Goal: Information Seeking & Learning: Learn about a topic

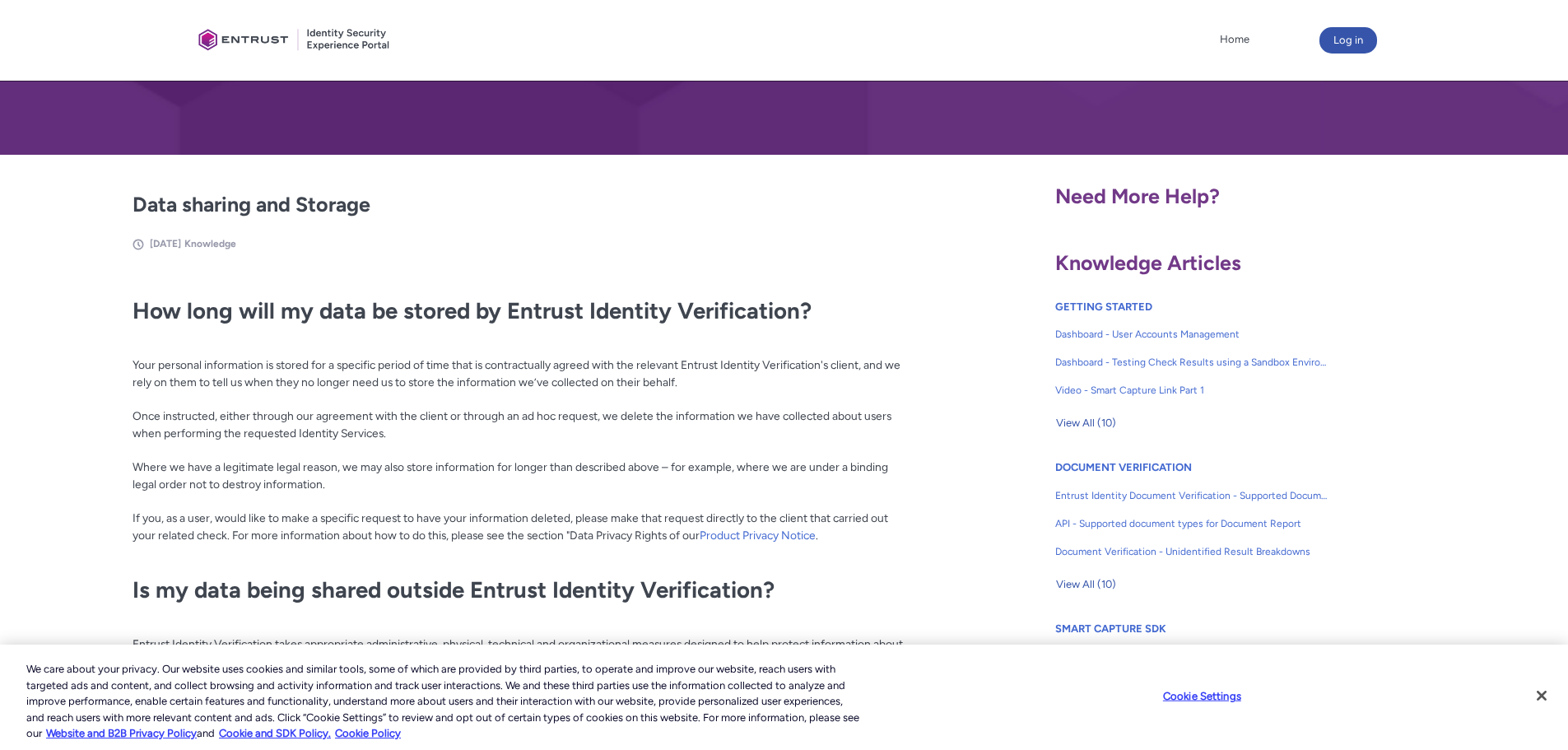
scroll to position [247, 0]
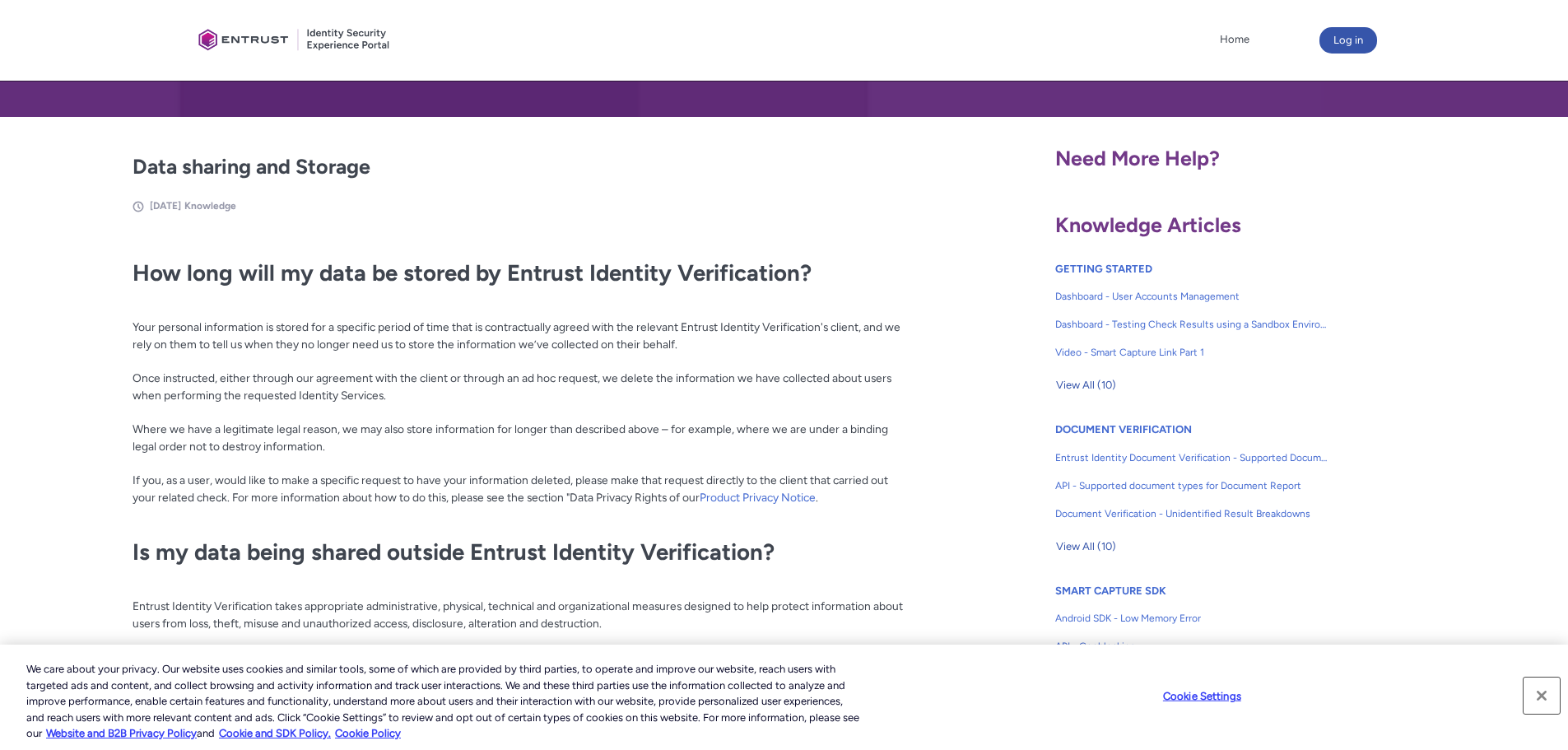
click at [1542, 688] on button "Close" at bounding box center [1542, 696] width 37 height 37
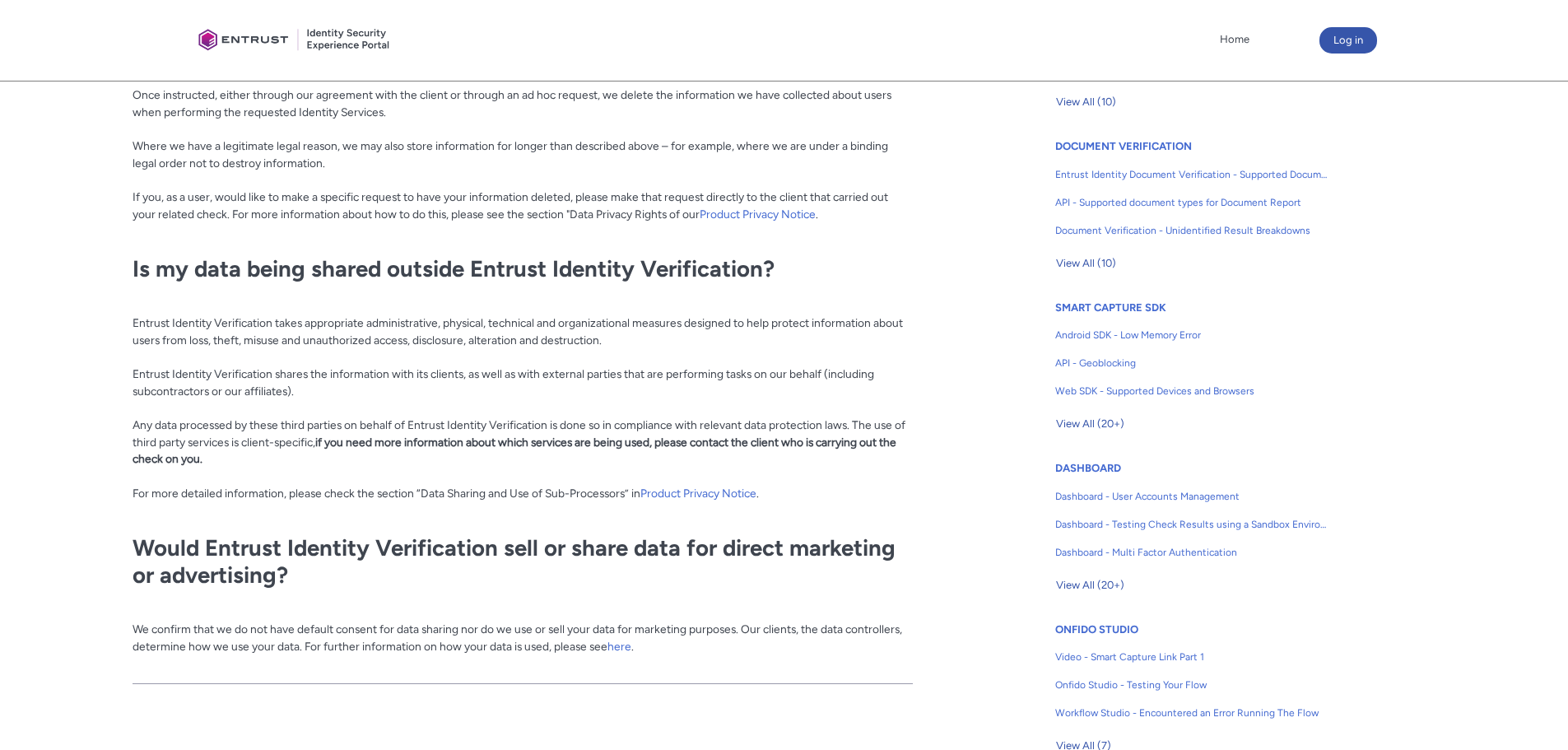
scroll to position [576, 0]
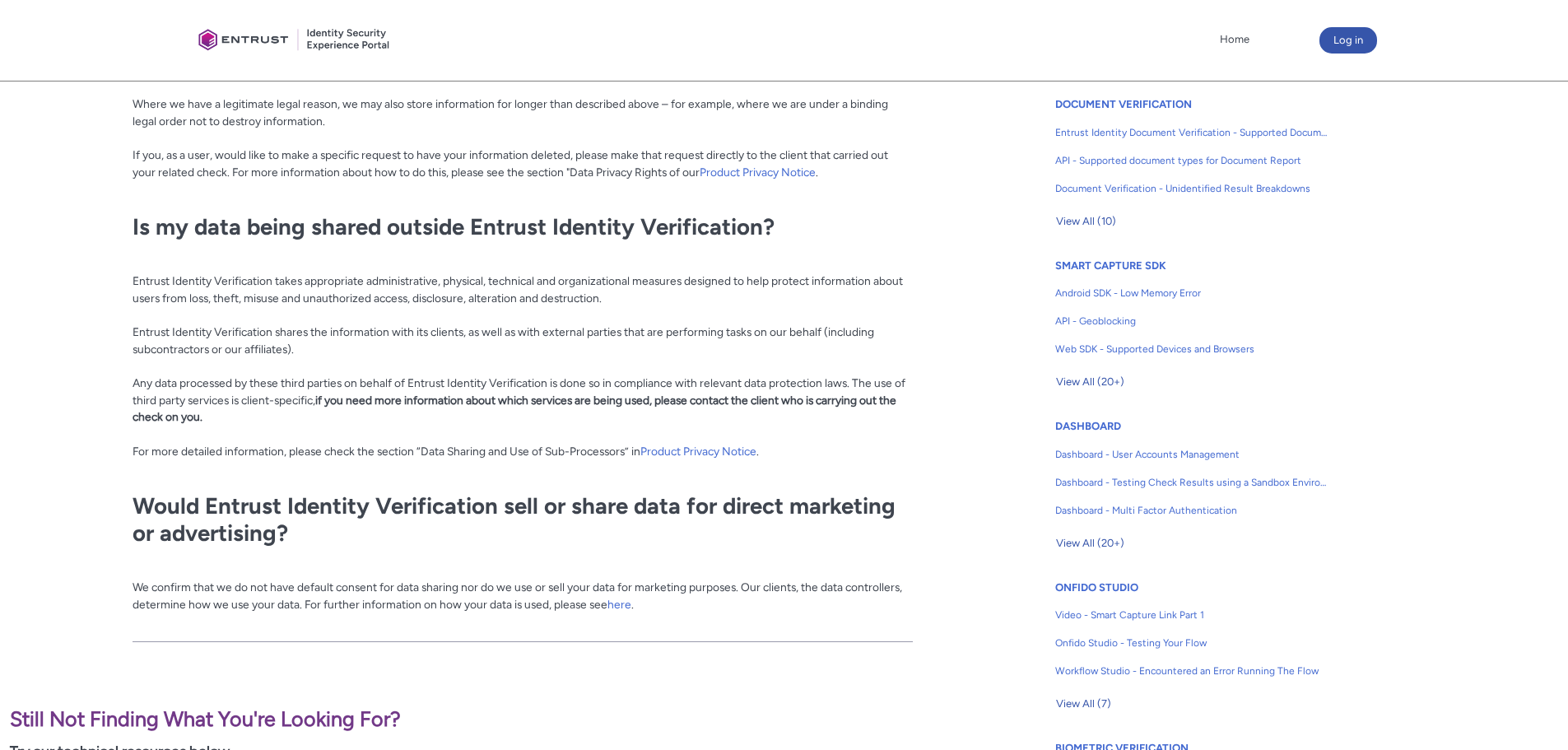
drag, startPoint x: 104, startPoint y: 483, endPoint x: 105, endPoint y: 464, distance: 19.0
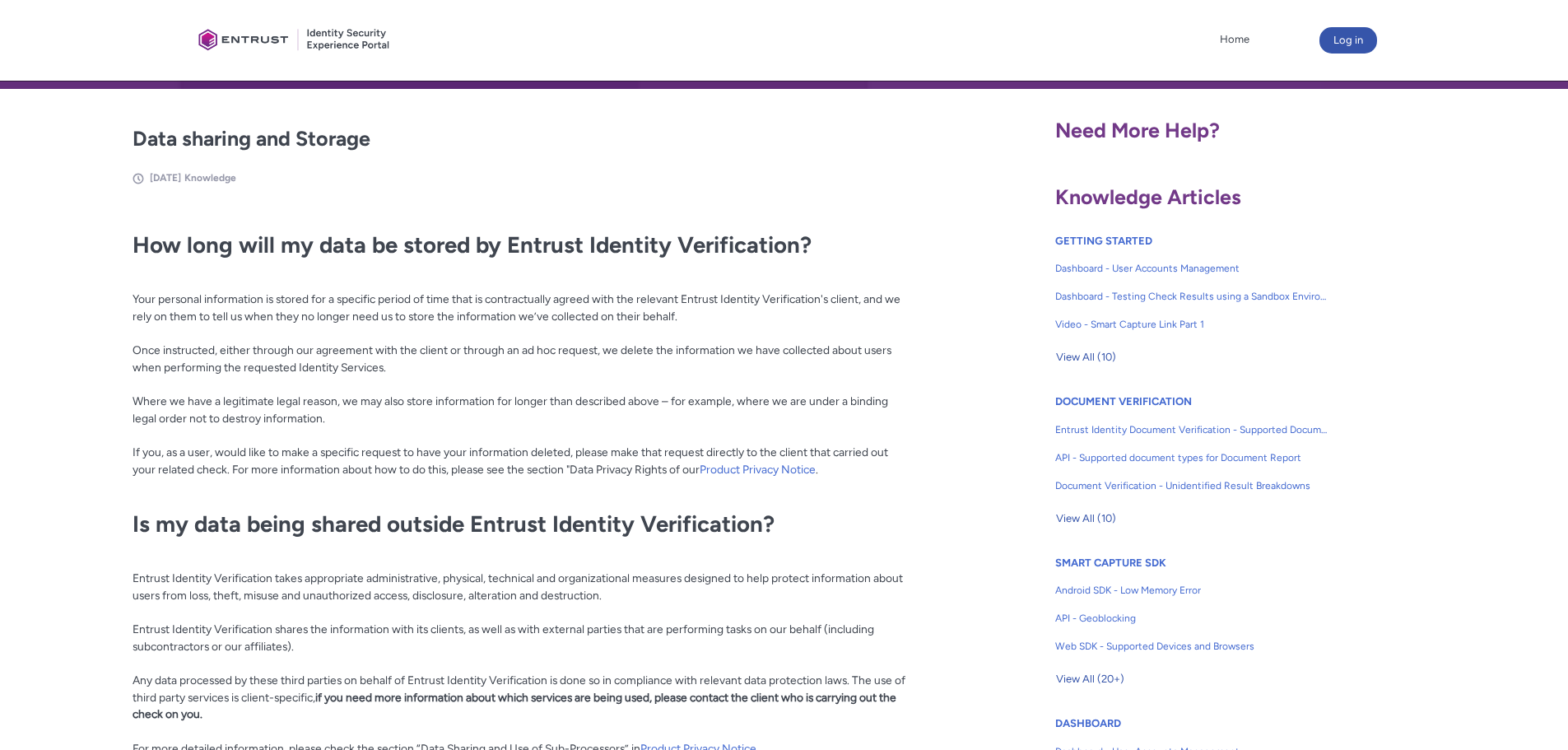
scroll to position [0, 0]
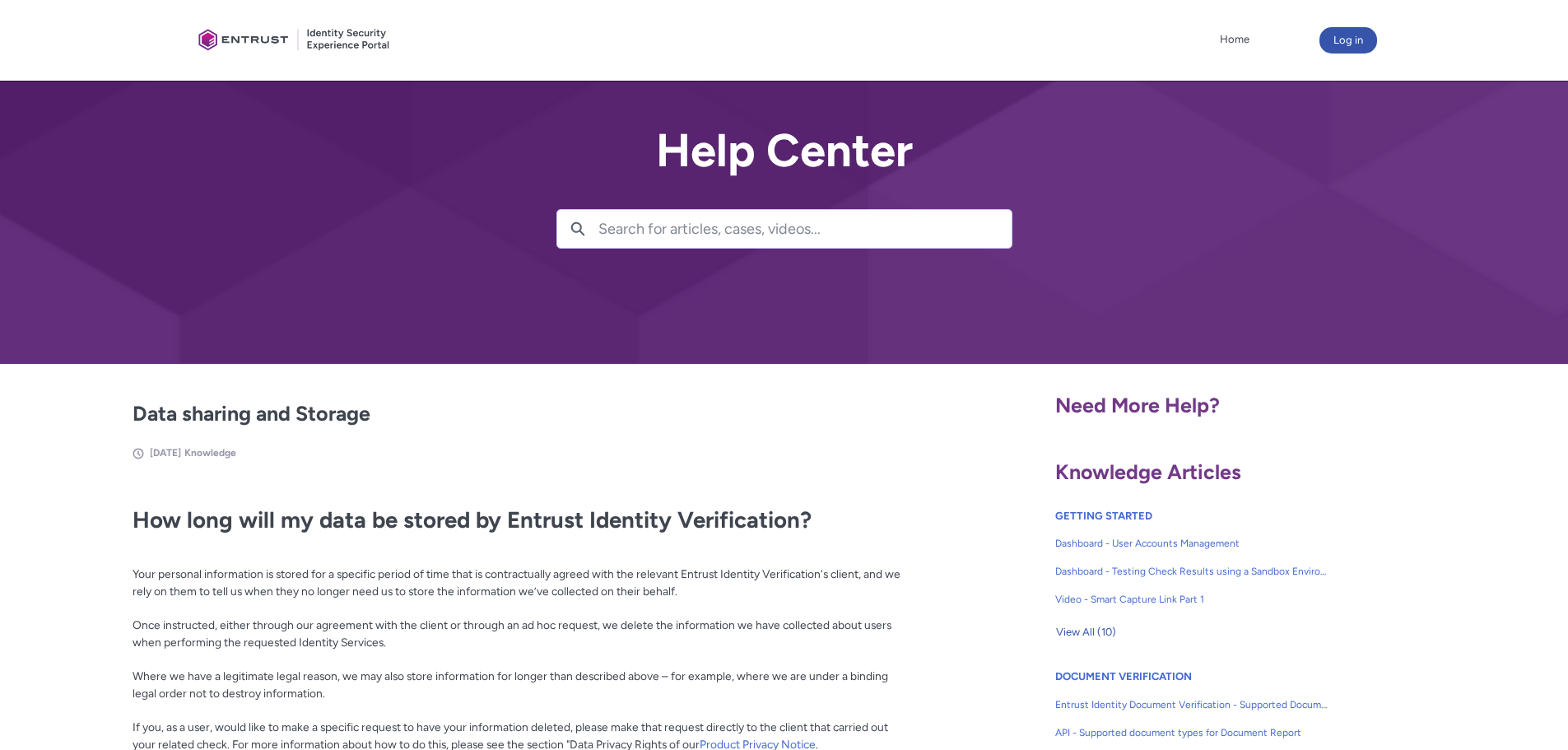
drag, startPoint x: 115, startPoint y: 432, endPoint x: 105, endPoint y: 261, distance: 171.3
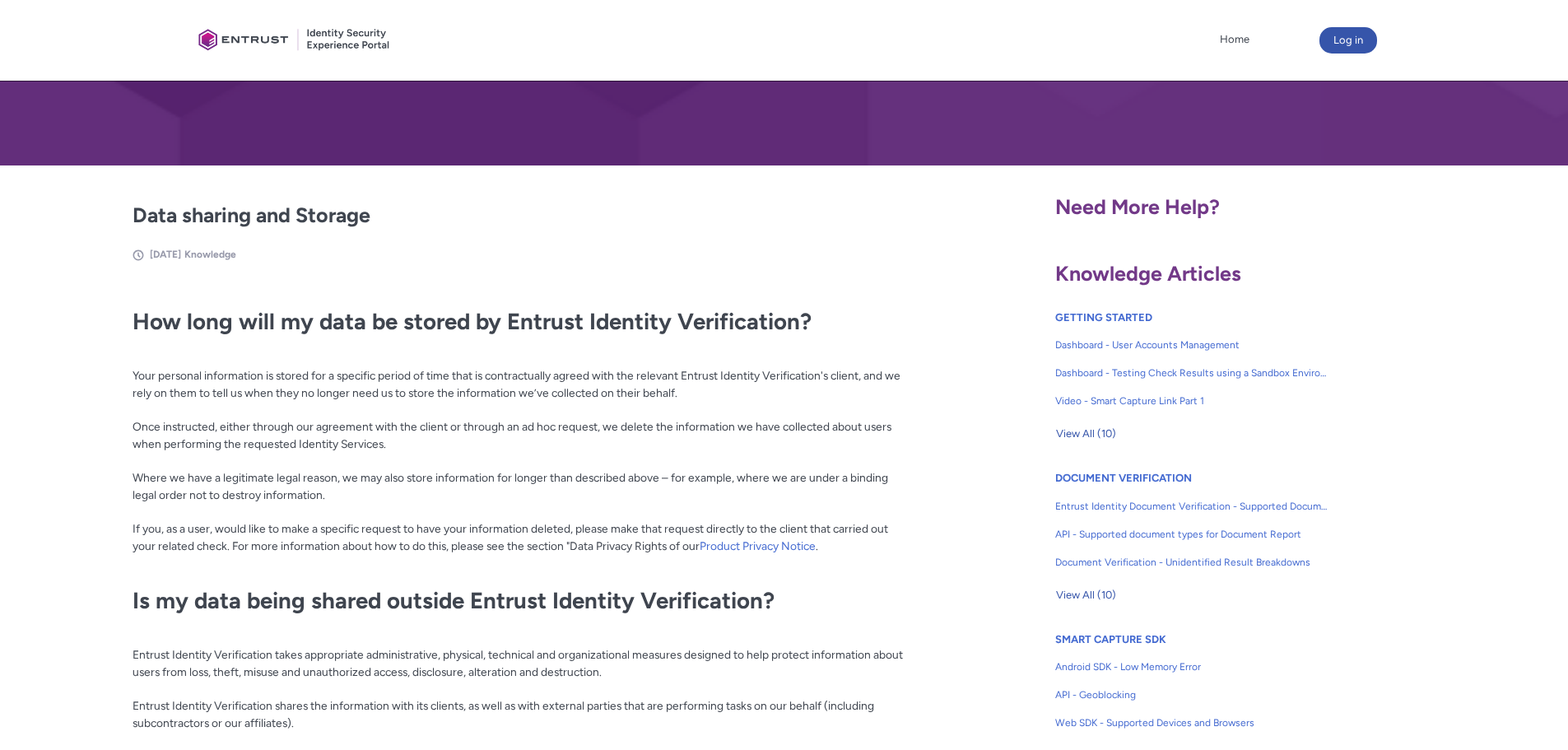
scroll to position [247, 0]
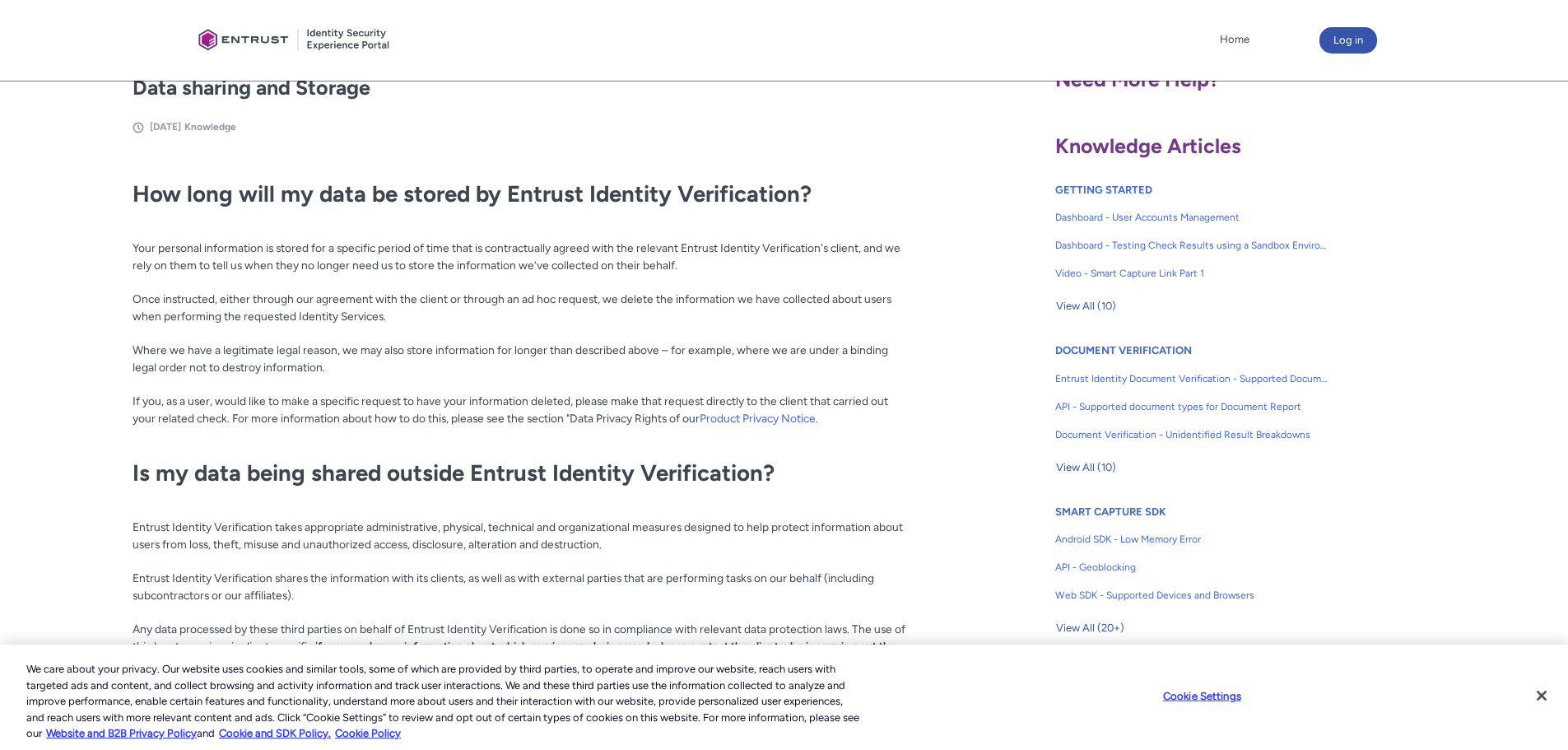
scroll to position [330, 0]
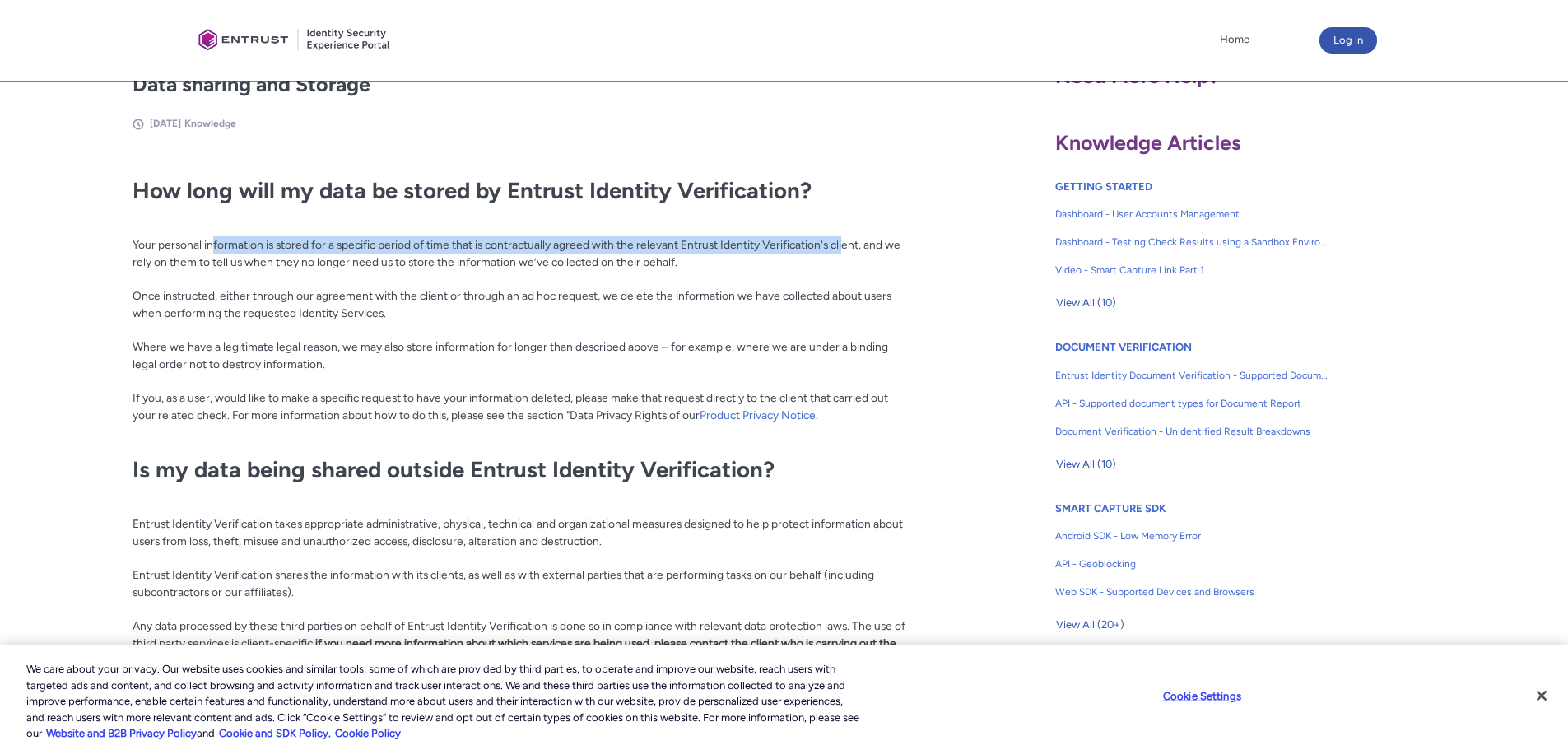
drag, startPoint x: 211, startPoint y: 245, endPoint x: 850, endPoint y: 241, distance: 639.0
click at [849, 241] on p "Your personal information is stored for a specific period of time that is contr…" at bounding box center [523, 330] width 782 height 221
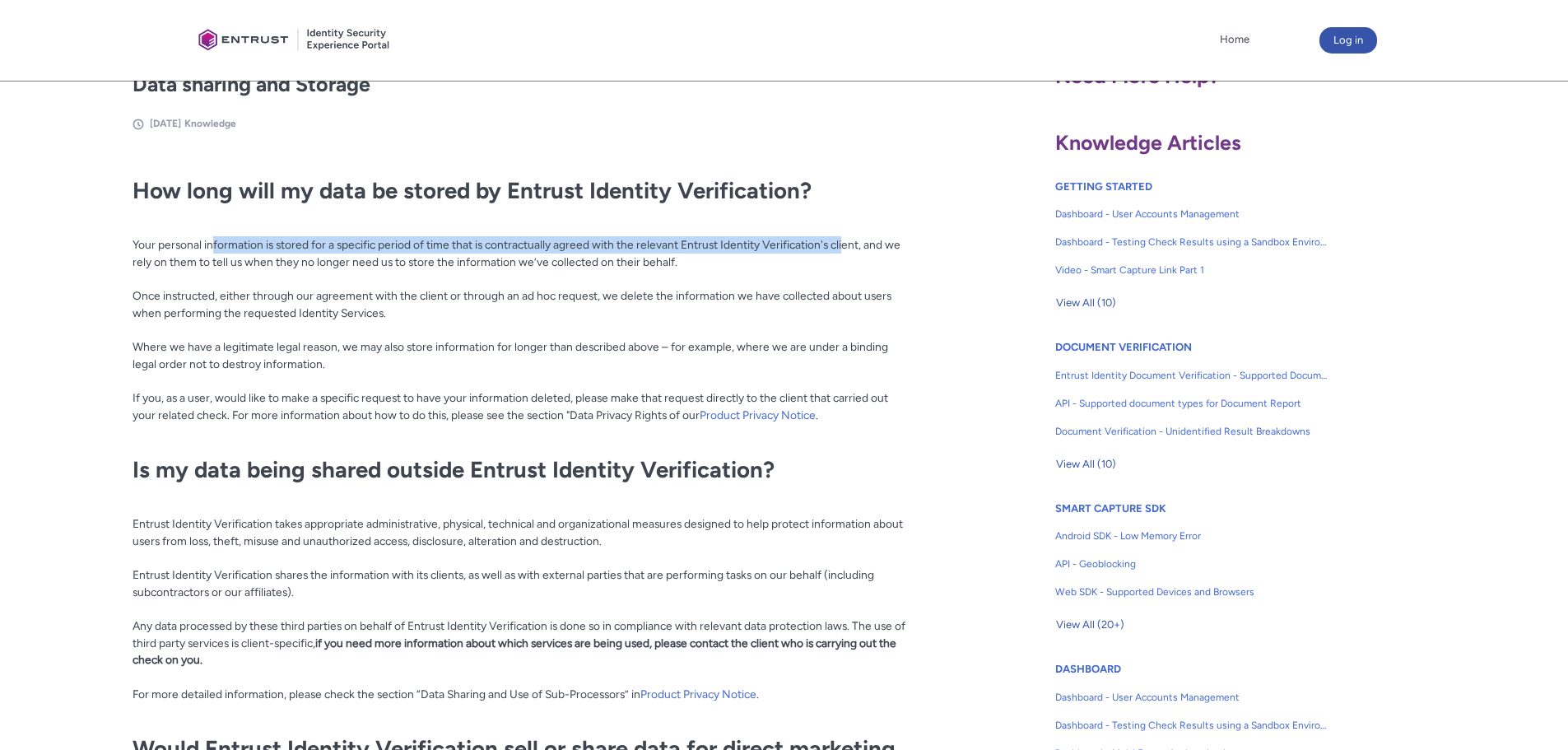
click at [850, 241] on p "Your personal information is stored for a specific period of time that is contr…" at bounding box center [523, 330] width 782 height 221
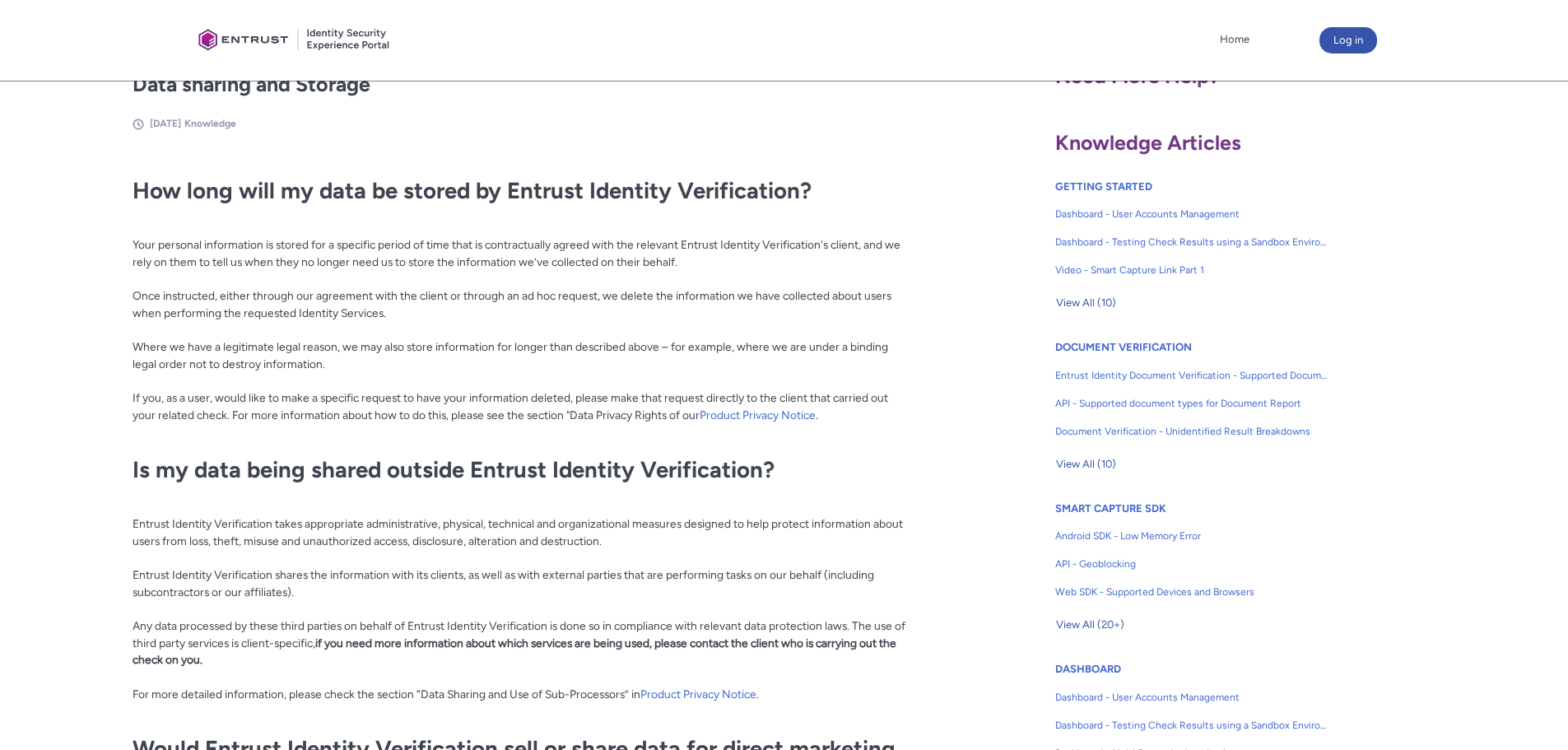
scroll to position [658, 0]
